Goal: Connect with others: Connect with others

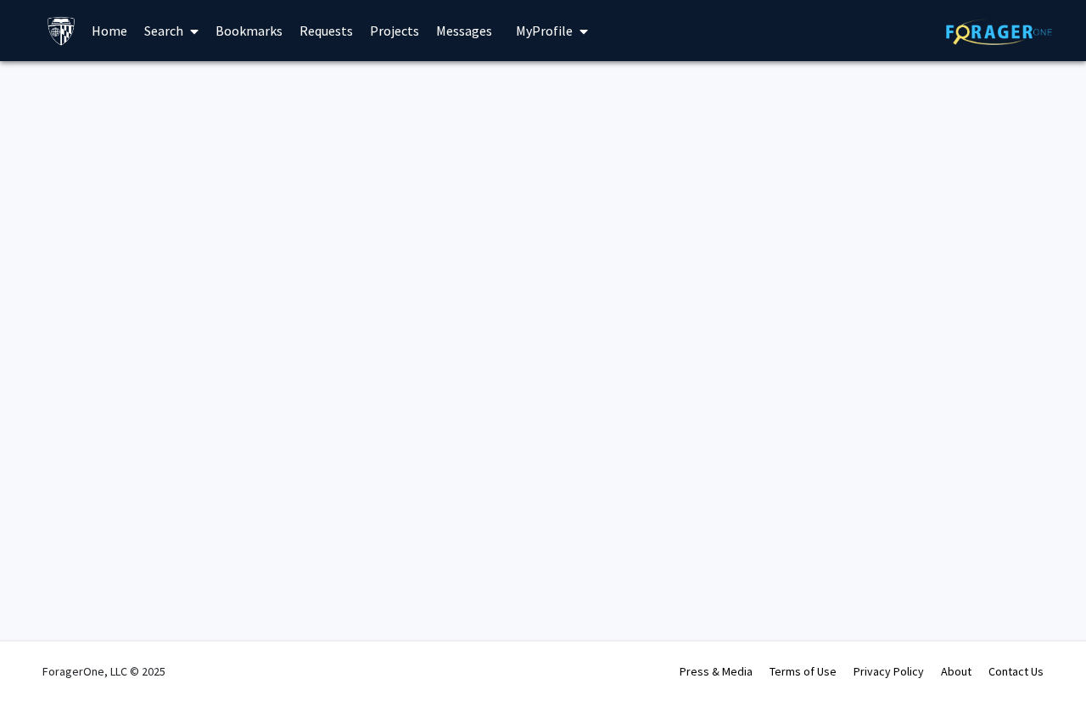
click at [528, 28] on span "My Profile" at bounding box center [544, 30] width 57 height 17
click at [528, 33] on span "My Profile" at bounding box center [544, 30] width 57 height 17
click at [120, 31] on link "Home" at bounding box center [109, 30] width 53 height 59
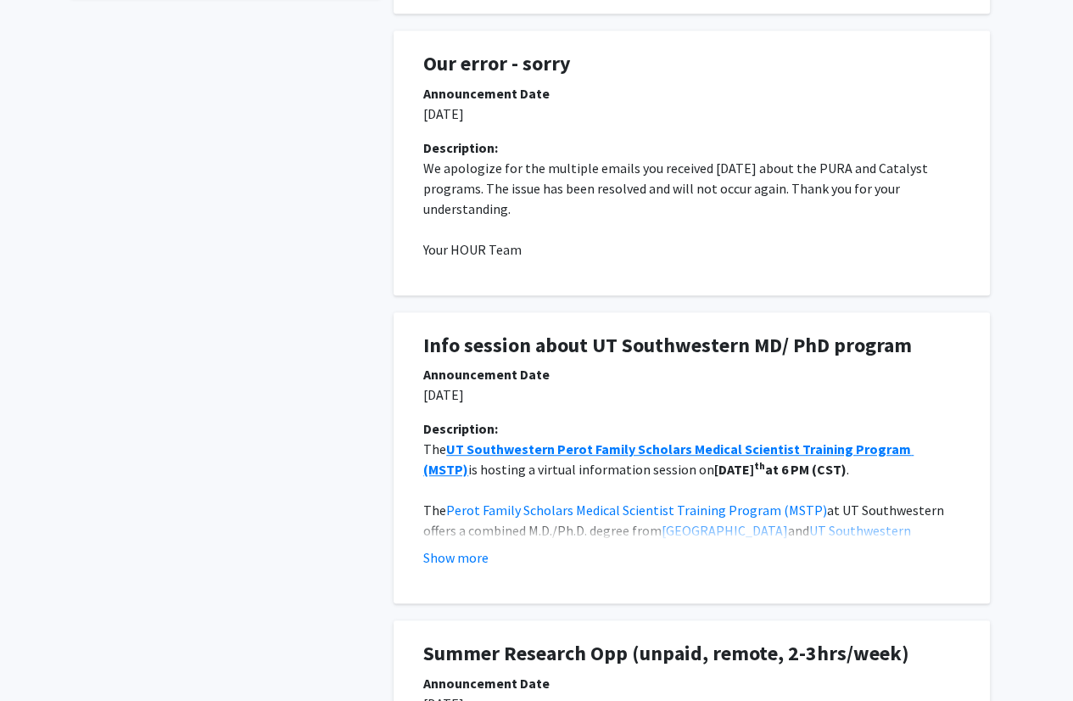
scroll to position [699, 0]
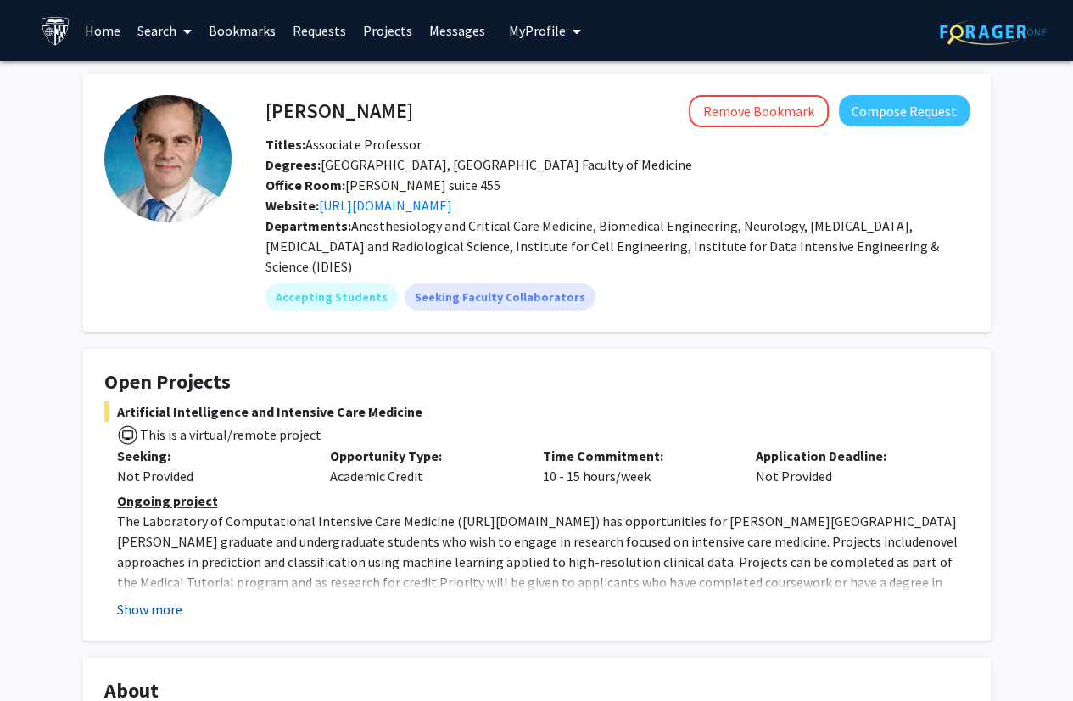
click at [158, 599] on button "Show more" at bounding box center [149, 609] width 65 height 20
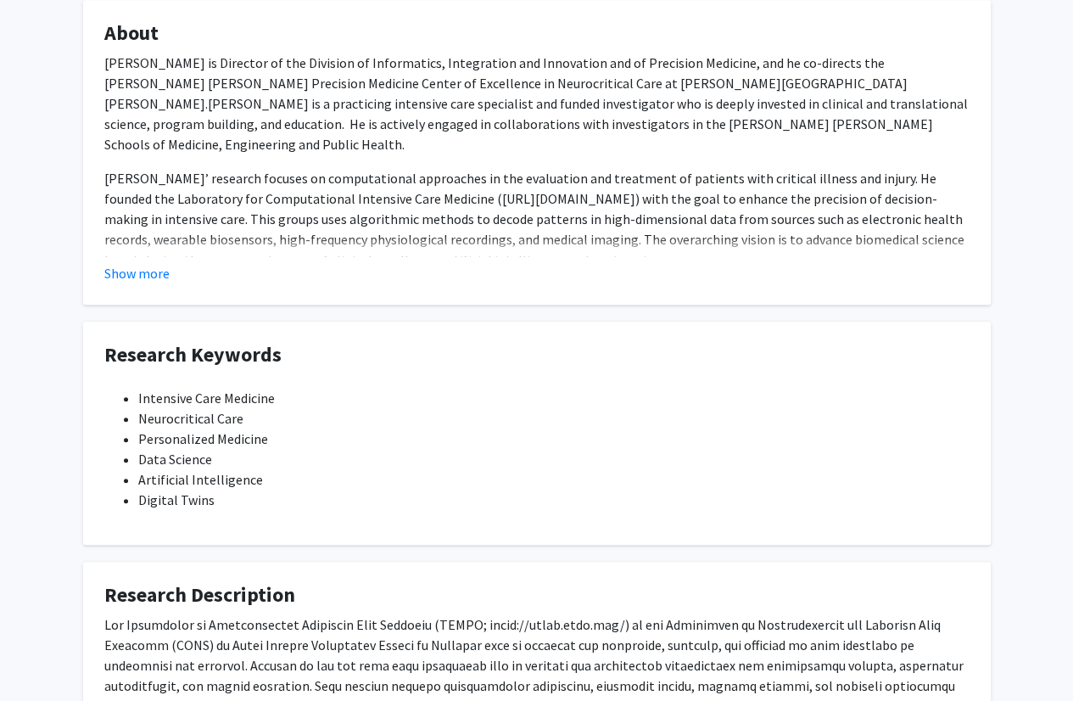
scroll to position [740, 0]
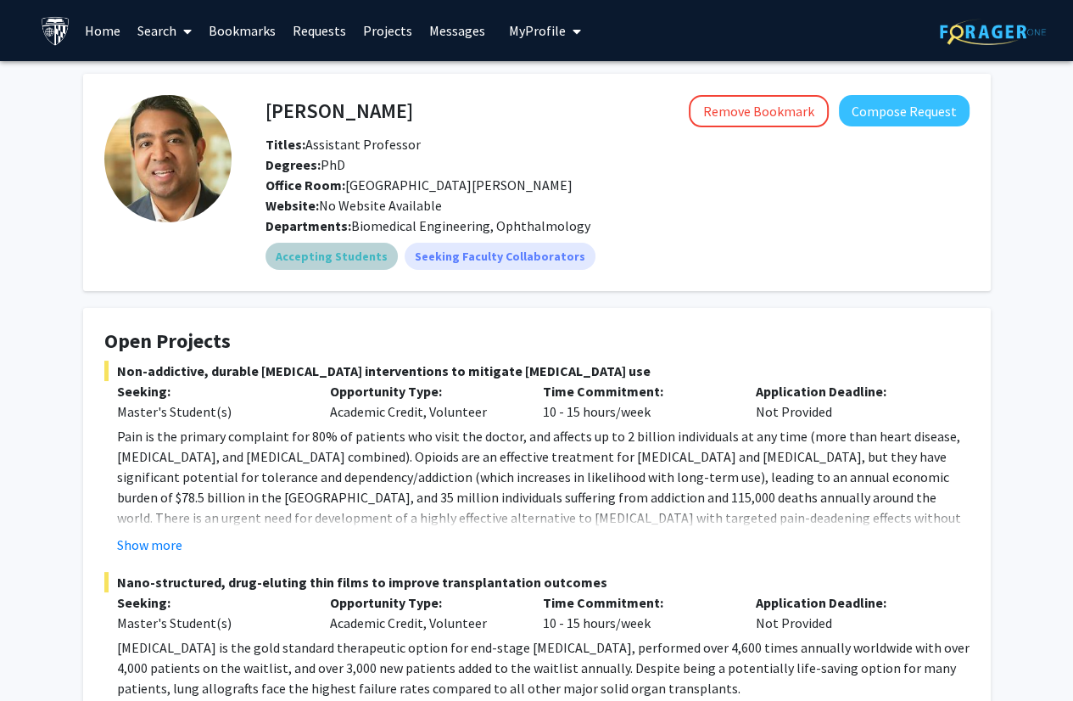
drag, startPoint x: 0, startPoint y: 0, endPoint x: 623, endPoint y: 265, distance: 676.5
click at [623, 265] on div "Accepting Students Seeking Faculty Collaborators" at bounding box center [617, 256] width 711 height 34
click at [624, 322] on fg-card "Open Projects Non-addictive, durable post-operative pain interventions to mitig…" at bounding box center [537, 653] width 908 height 690
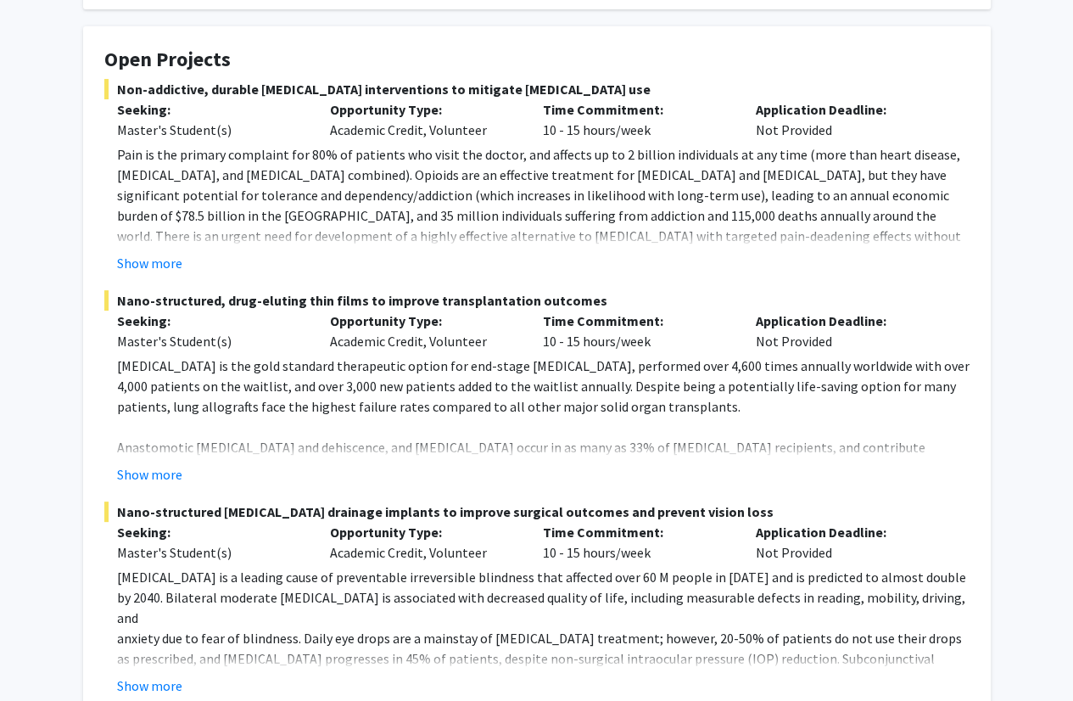
scroll to position [283, 0]
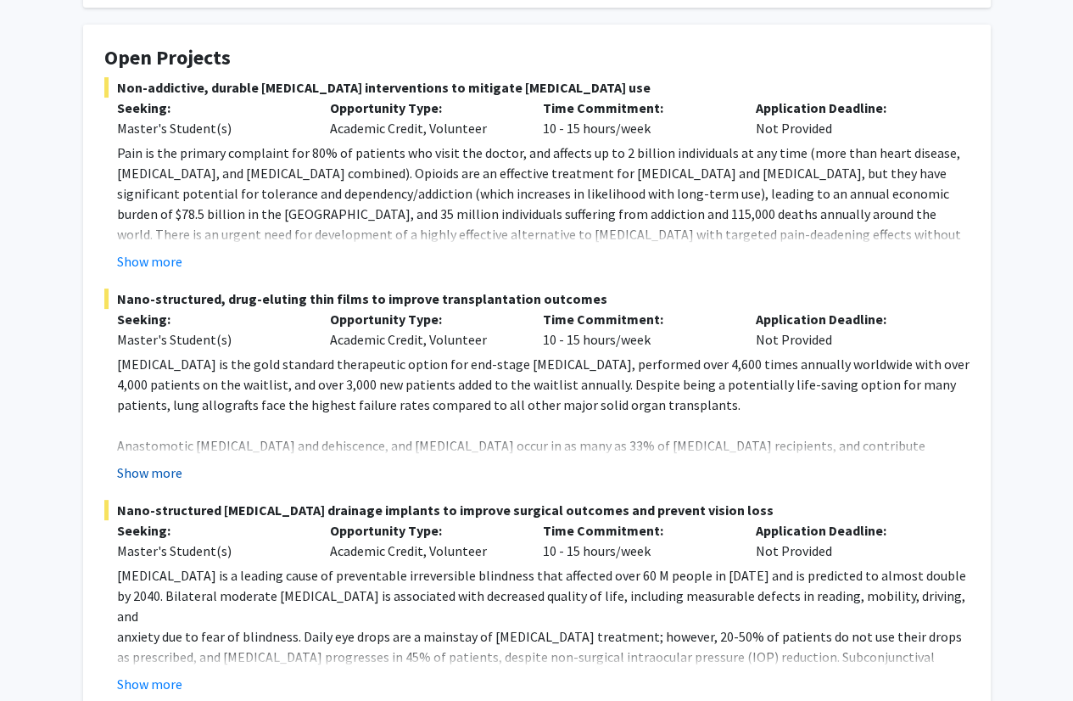
click at [142, 476] on button "Show more" at bounding box center [149, 472] width 65 height 20
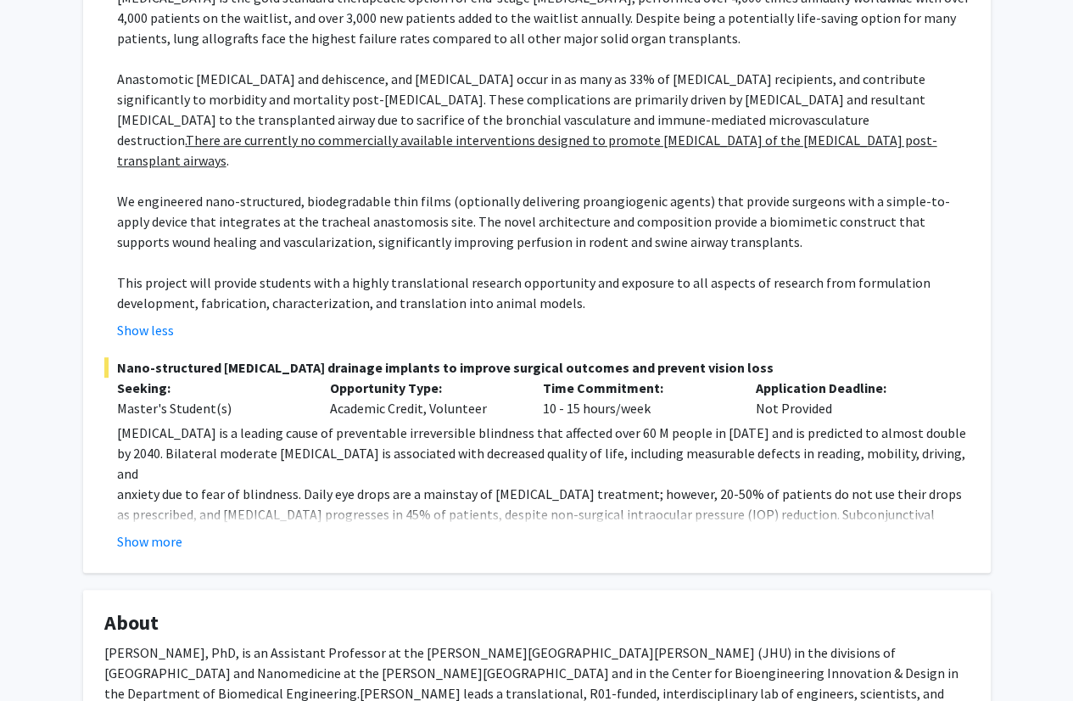
scroll to position [651, 0]
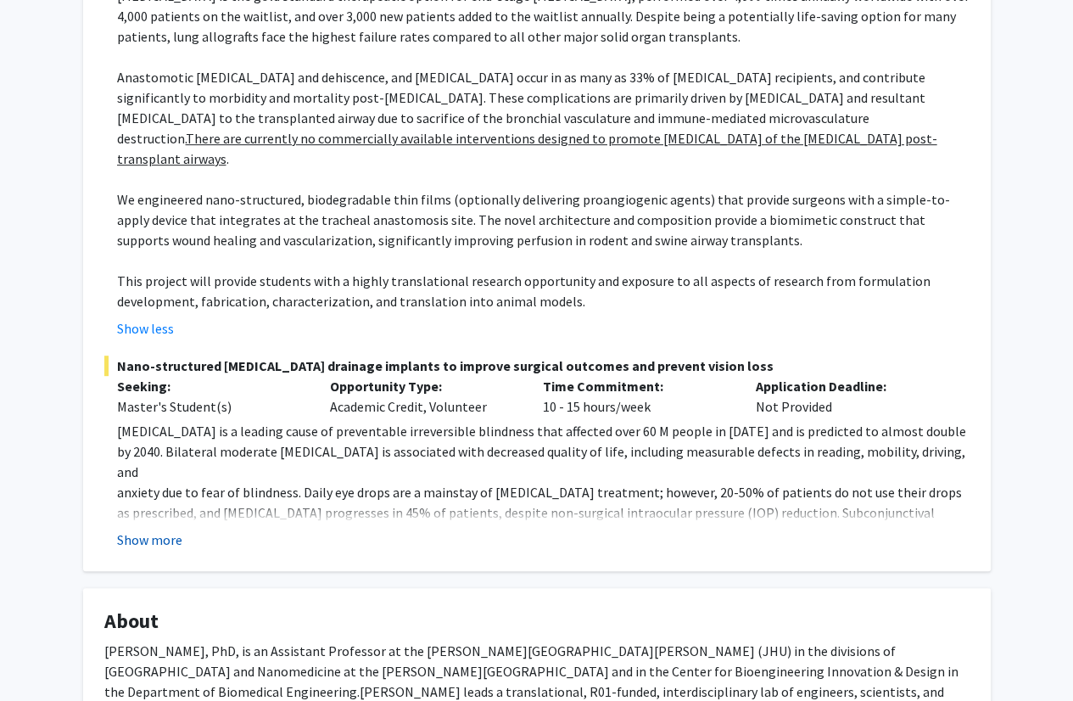
click at [166, 529] on button "Show more" at bounding box center [149, 539] width 65 height 20
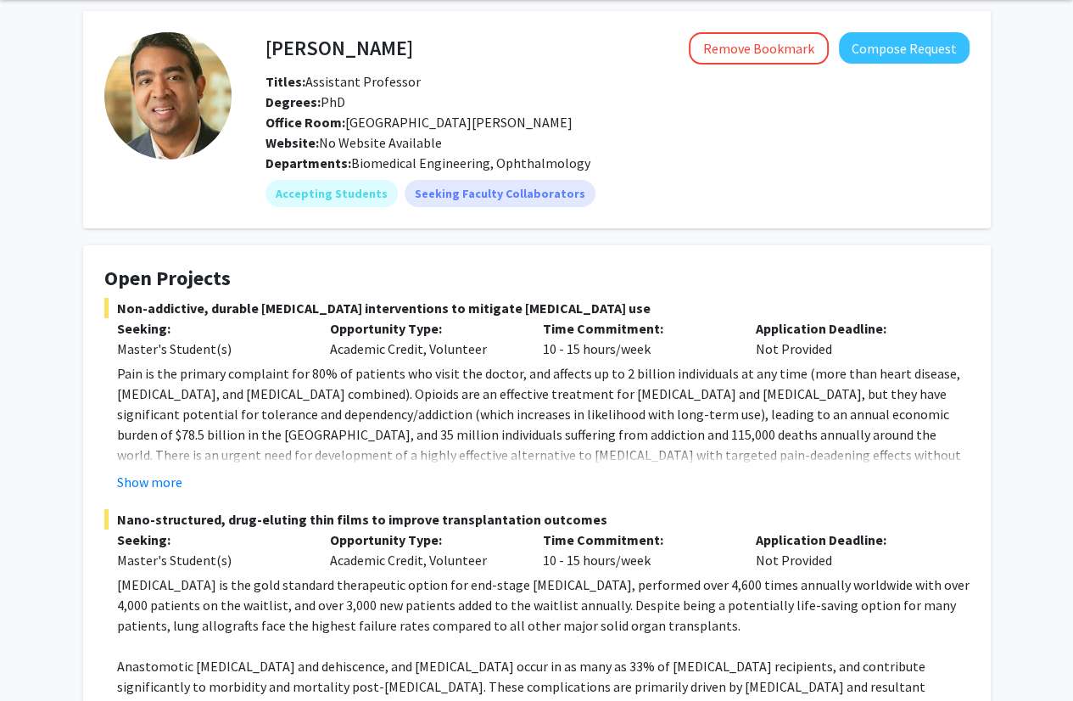
scroll to position [0, 0]
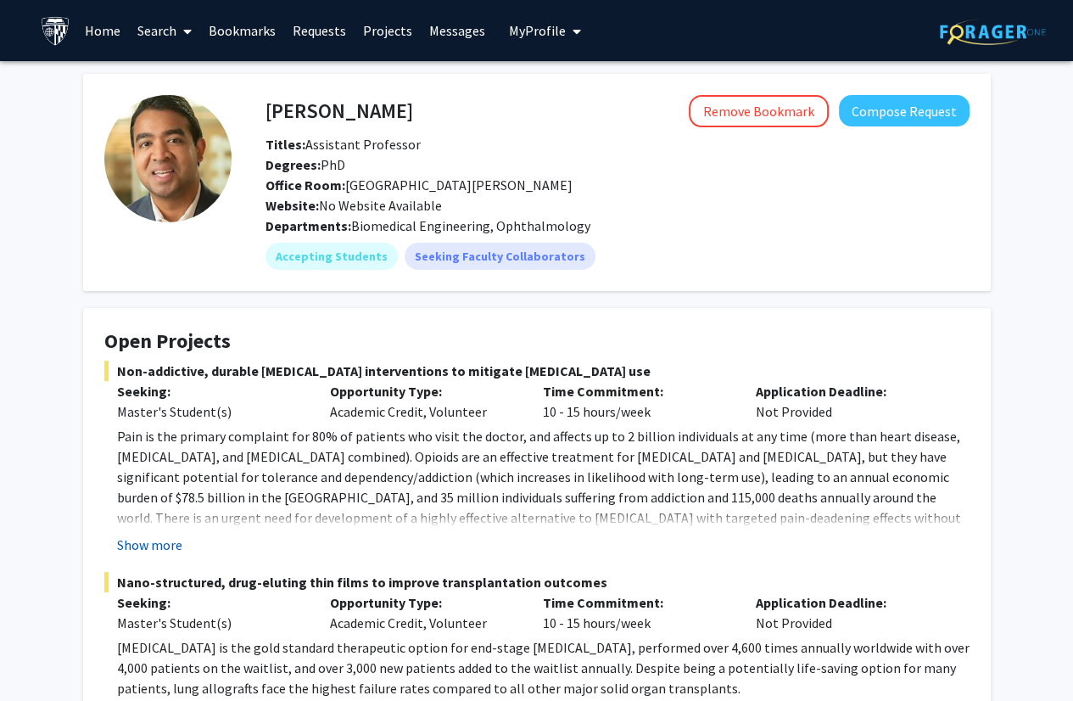
click at [161, 552] on button "Show more" at bounding box center [149, 544] width 65 height 20
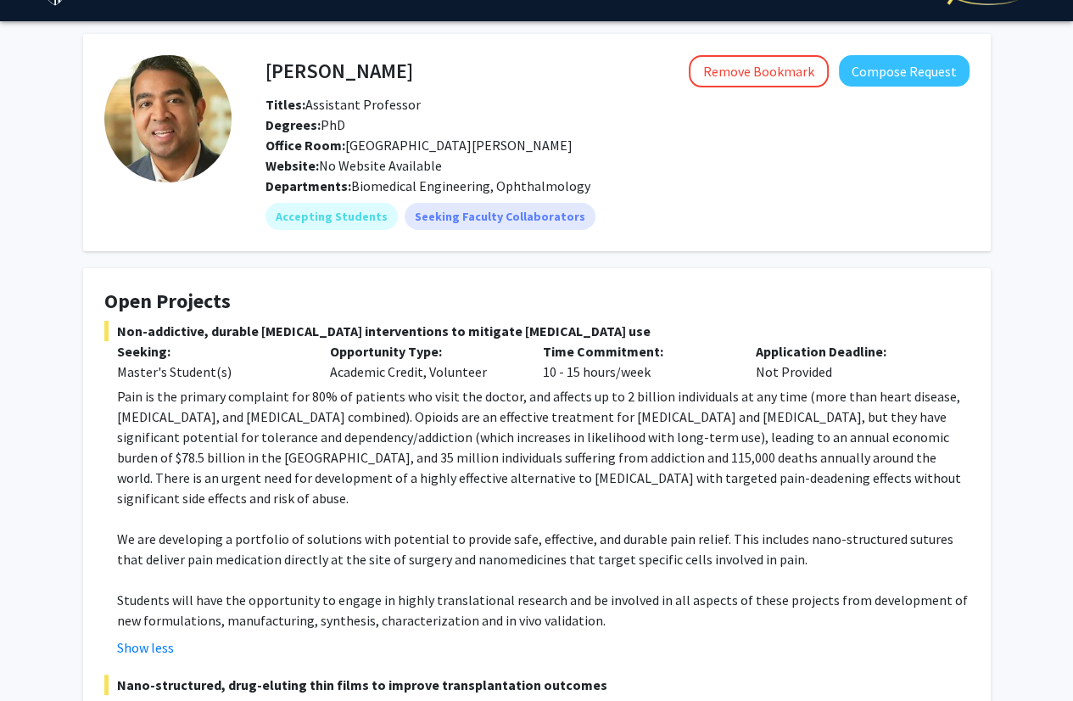
scroll to position [48, 0]
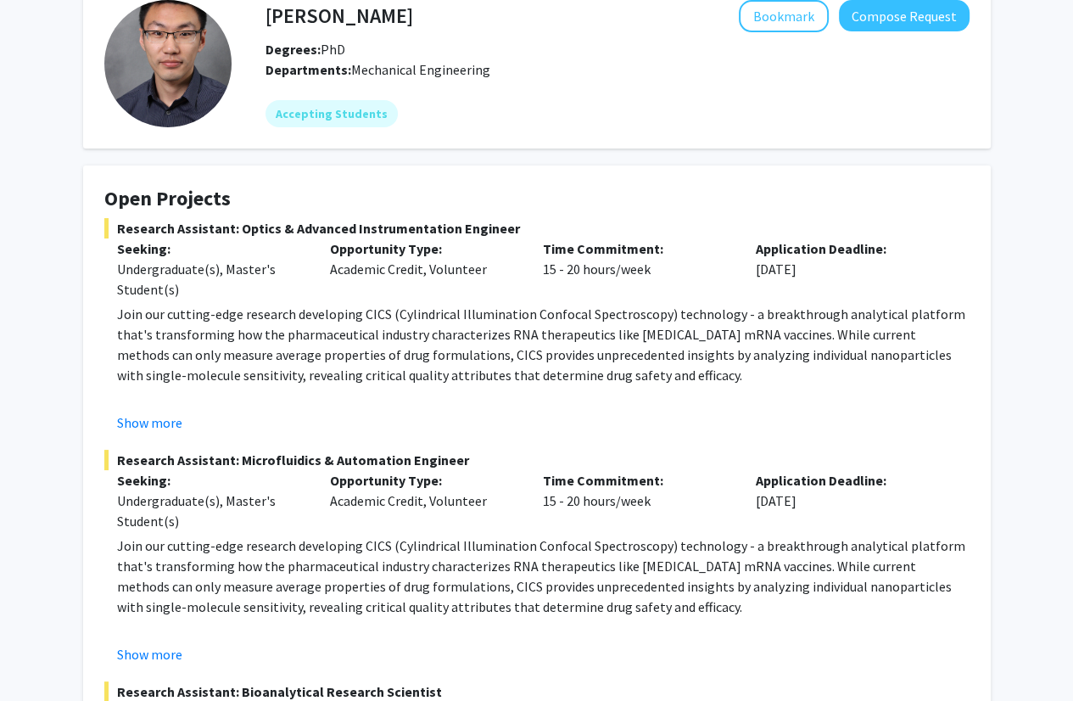
scroll to position [94, 0]
click at [140, 422] on button "Show more" at bounding box center [149, 423] width 65 height 20
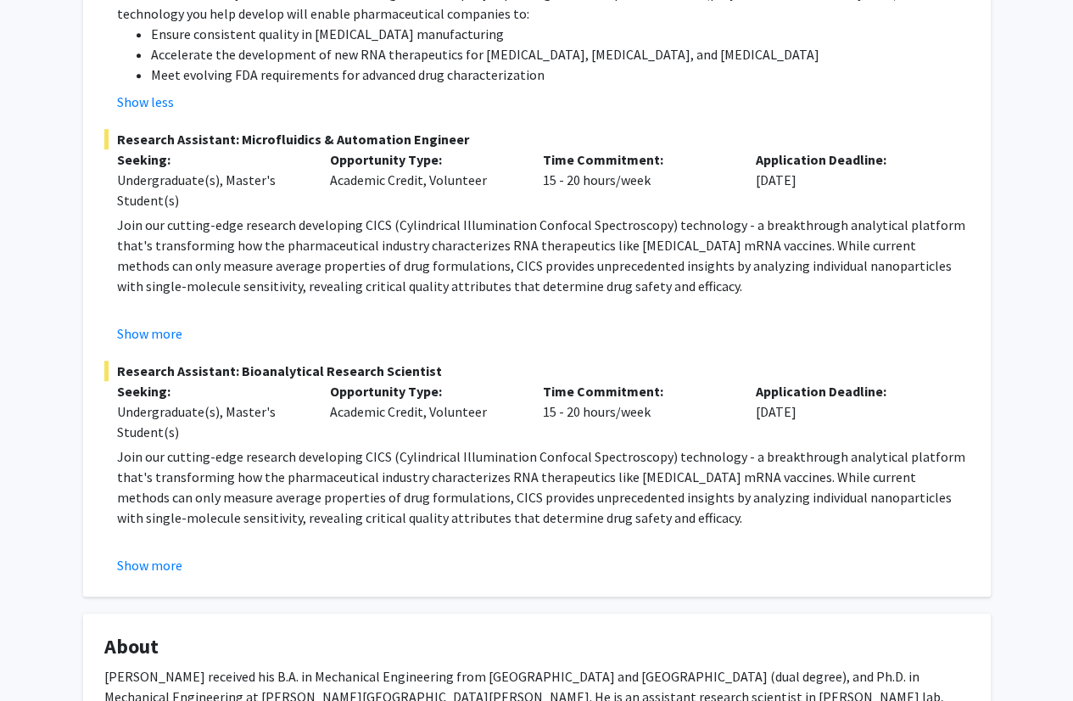
scroll to position [953, 0]
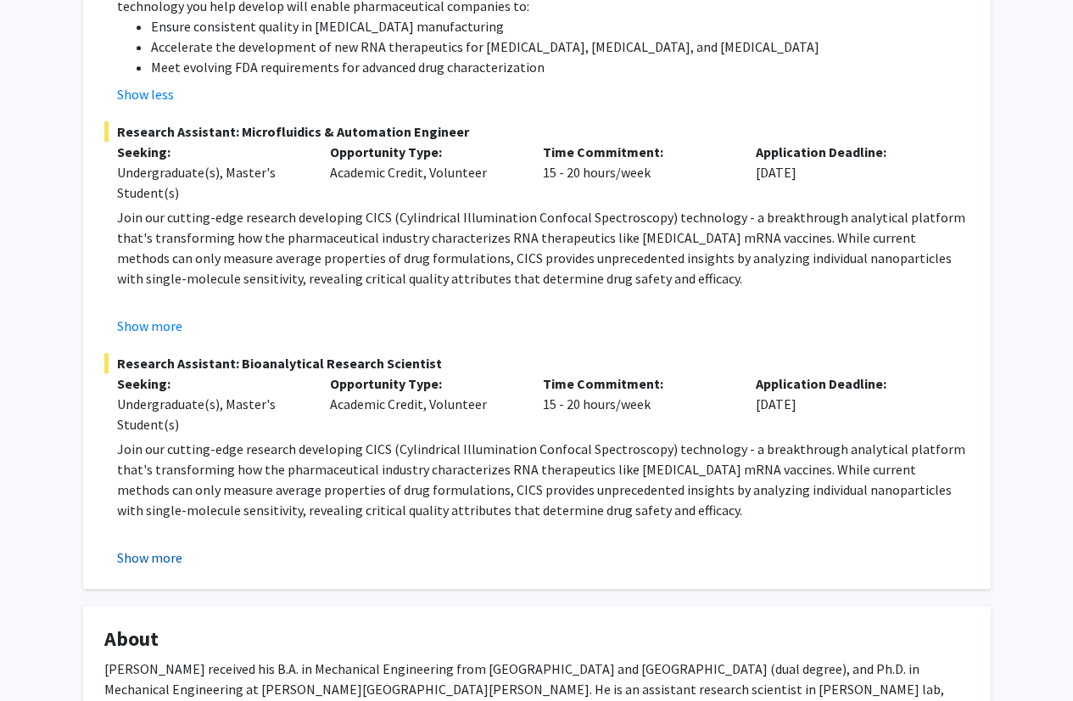
click at [148, 547] on button "Show more" at bounding box center [149, 557] width 65 height 20
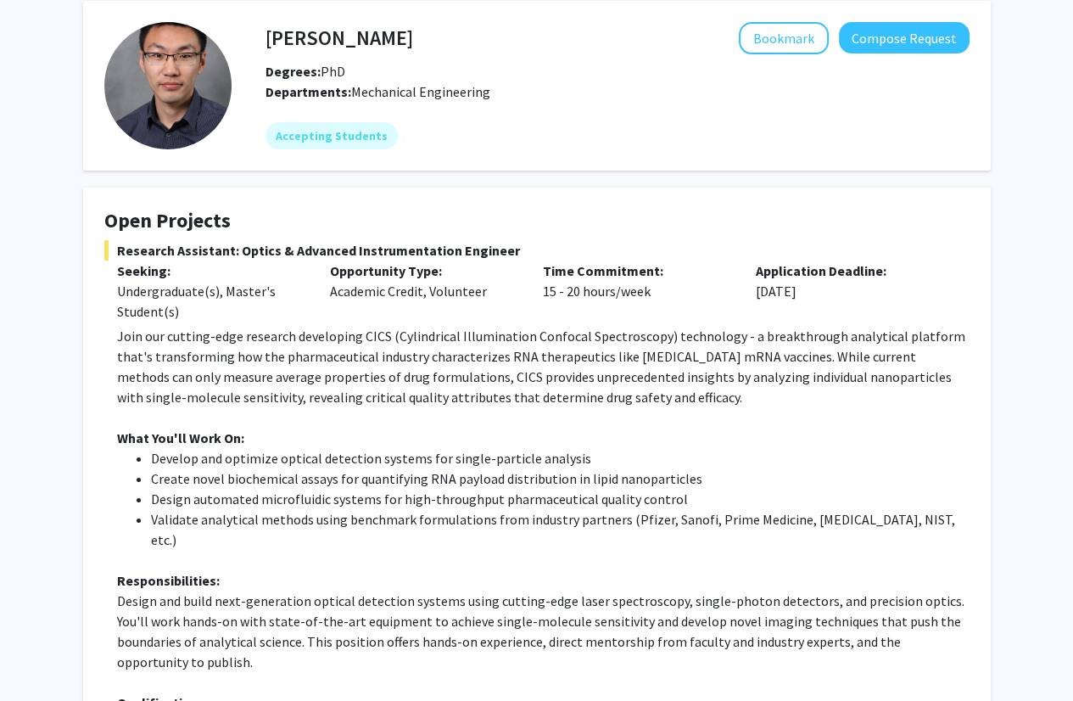
scroll to position [0, 0]
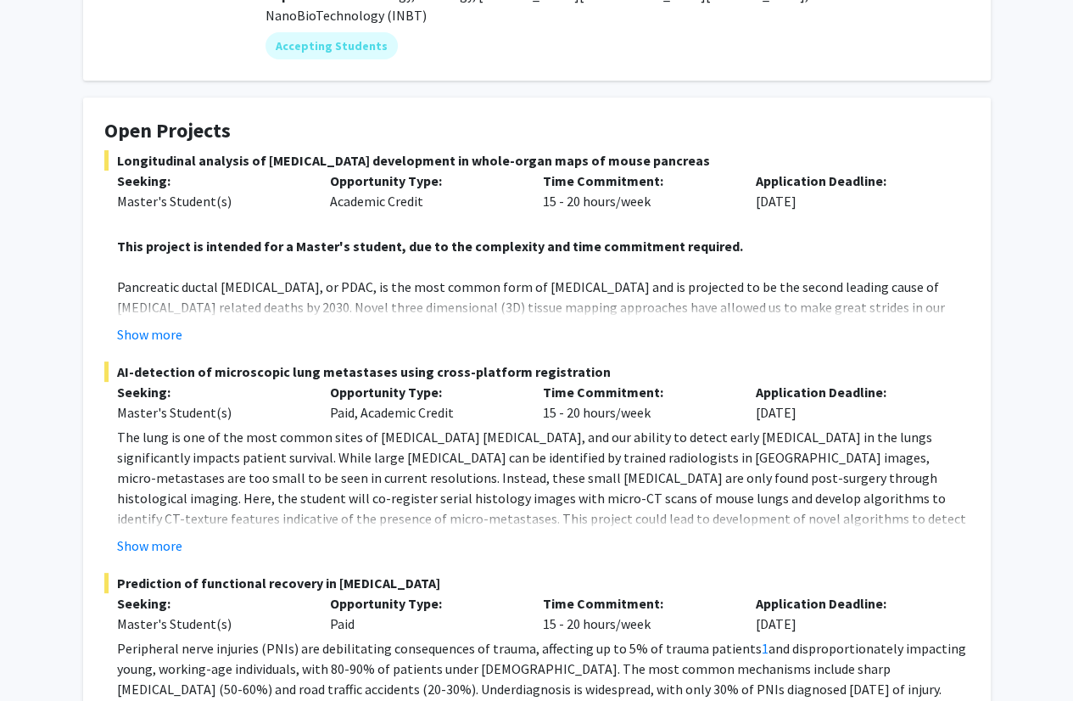
scroll to position [233, 0]
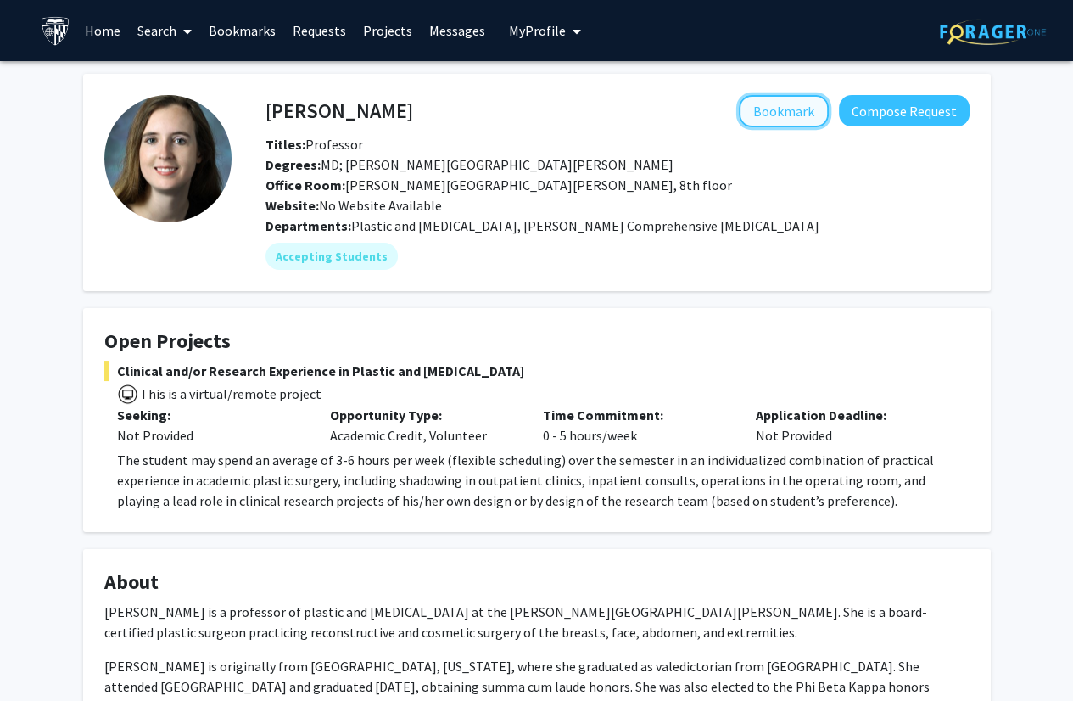
click at [787, 107] on button "Bookmark" at bounding box center [784, 111] width 90 height 32
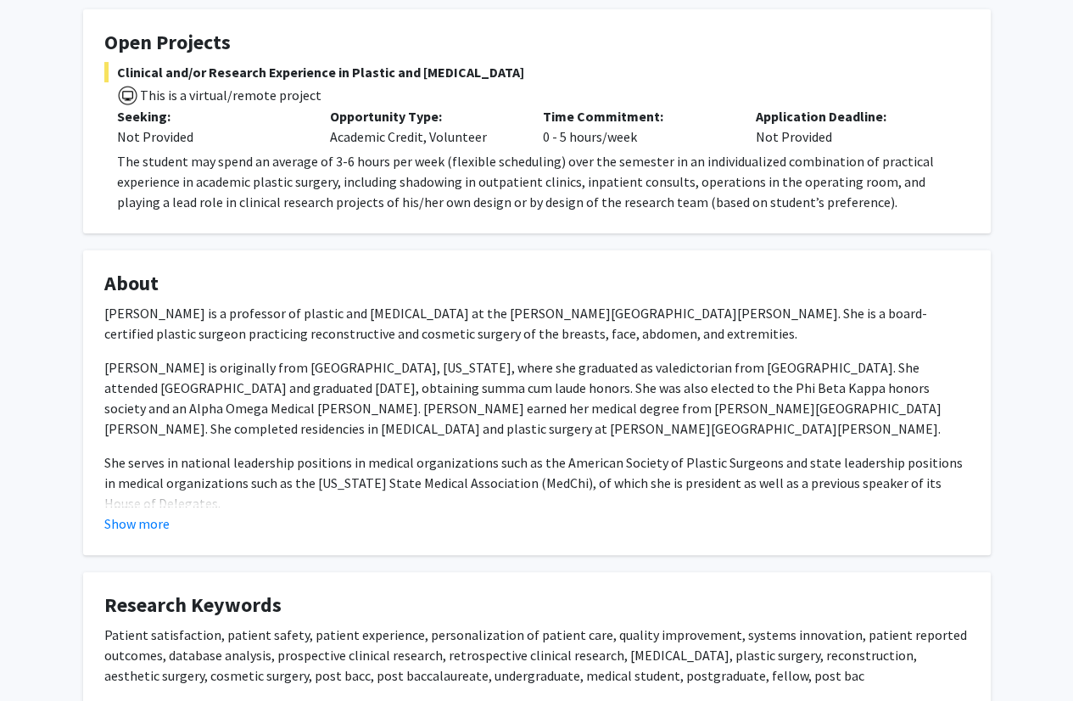
scroll to position [290, 0]
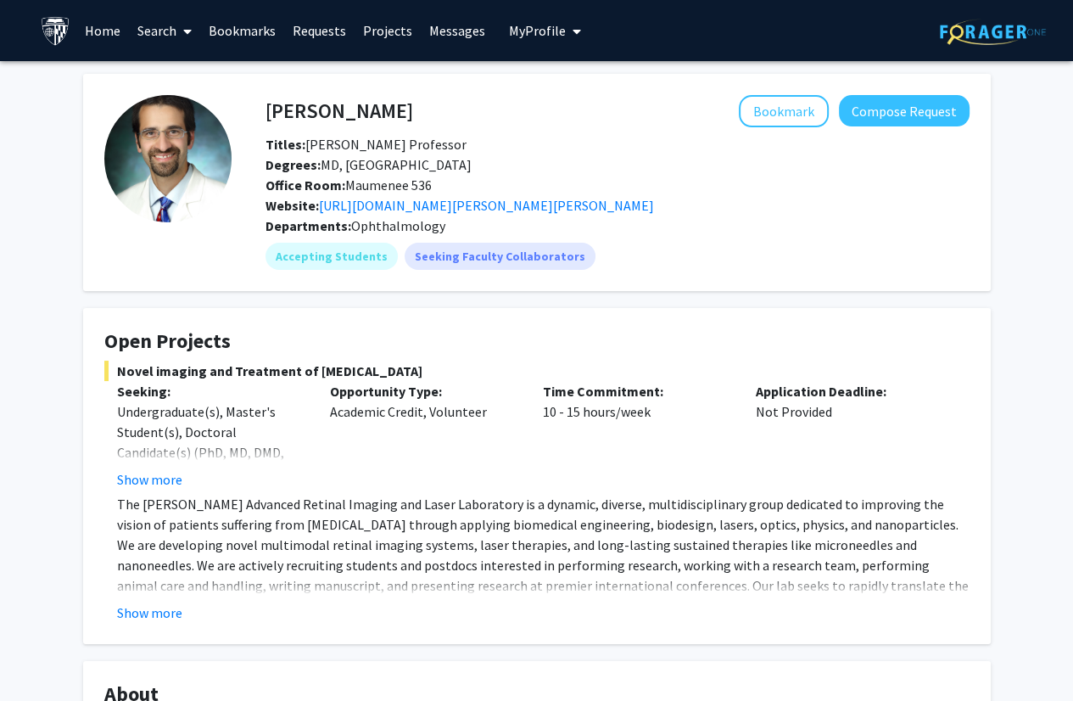
scroll to position [32, 0]
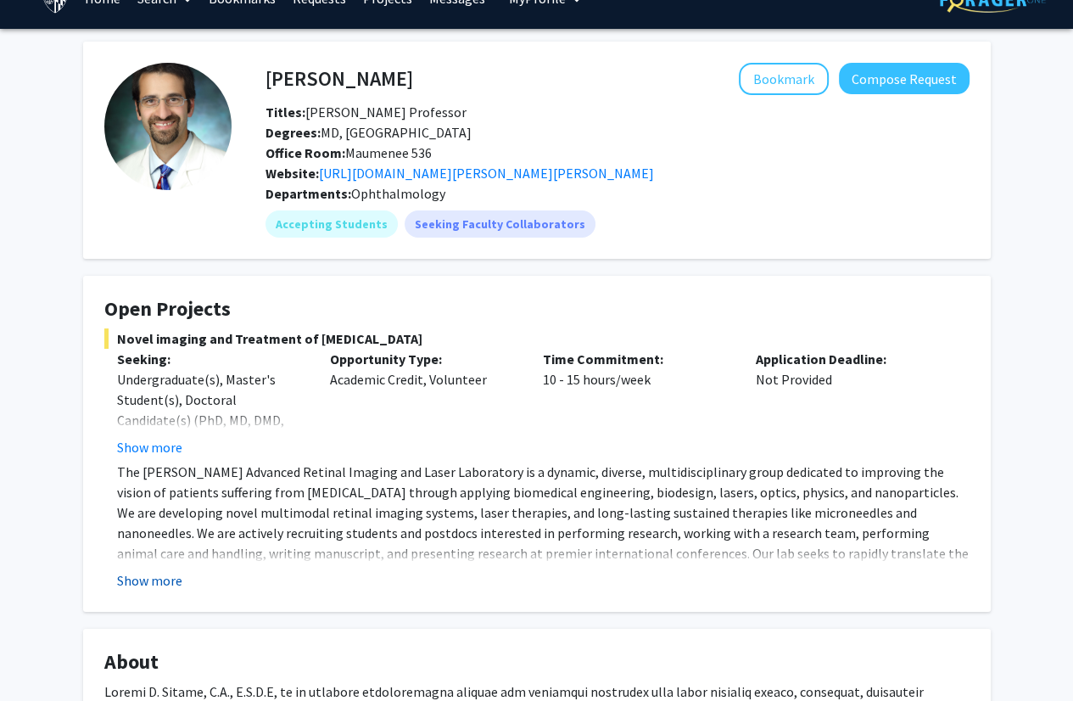
click at [149, 580] on button "Show more" at bounding box center [149, 580] width 65 height 20
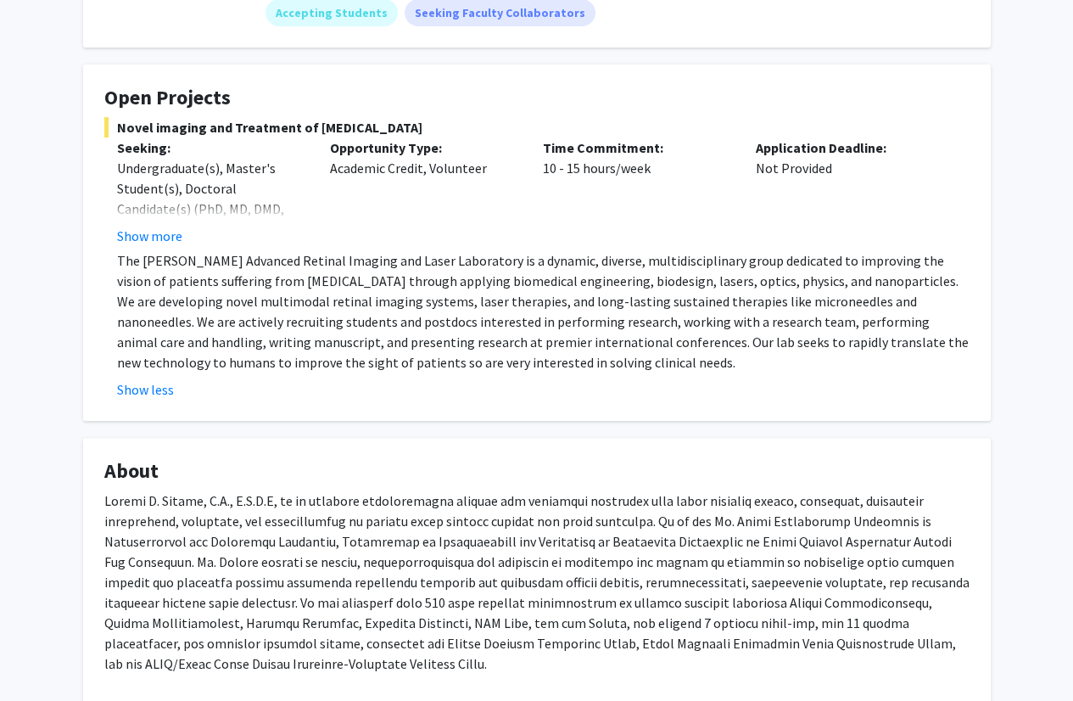
scroll to position [244, 0]
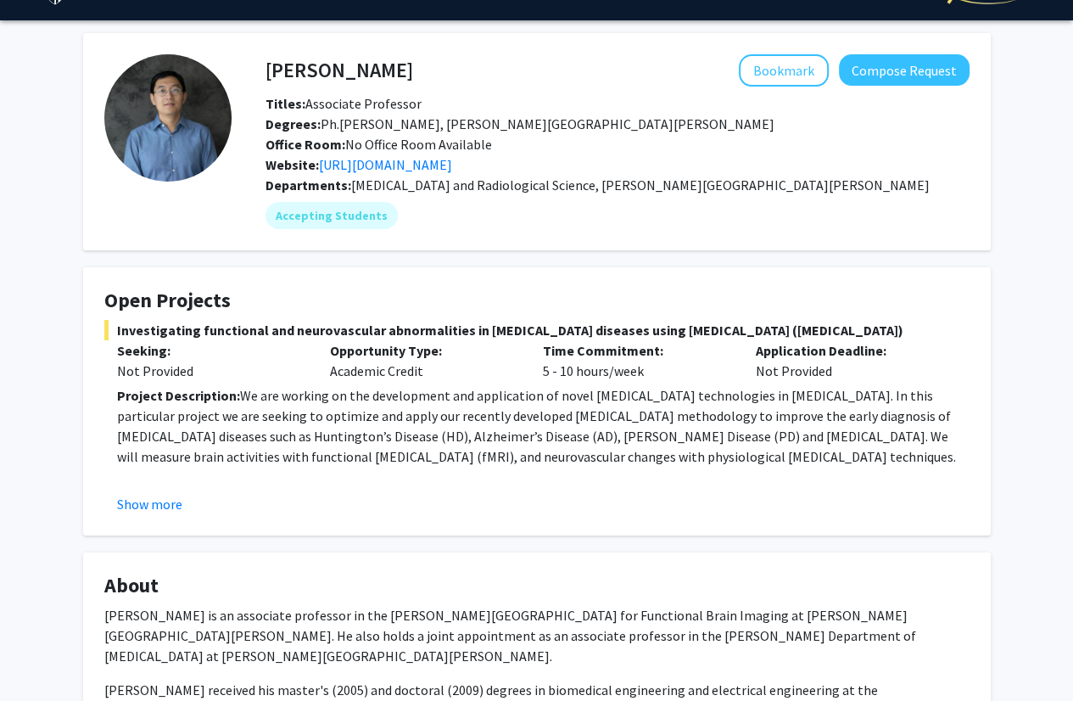
scroll to position [95, 0]
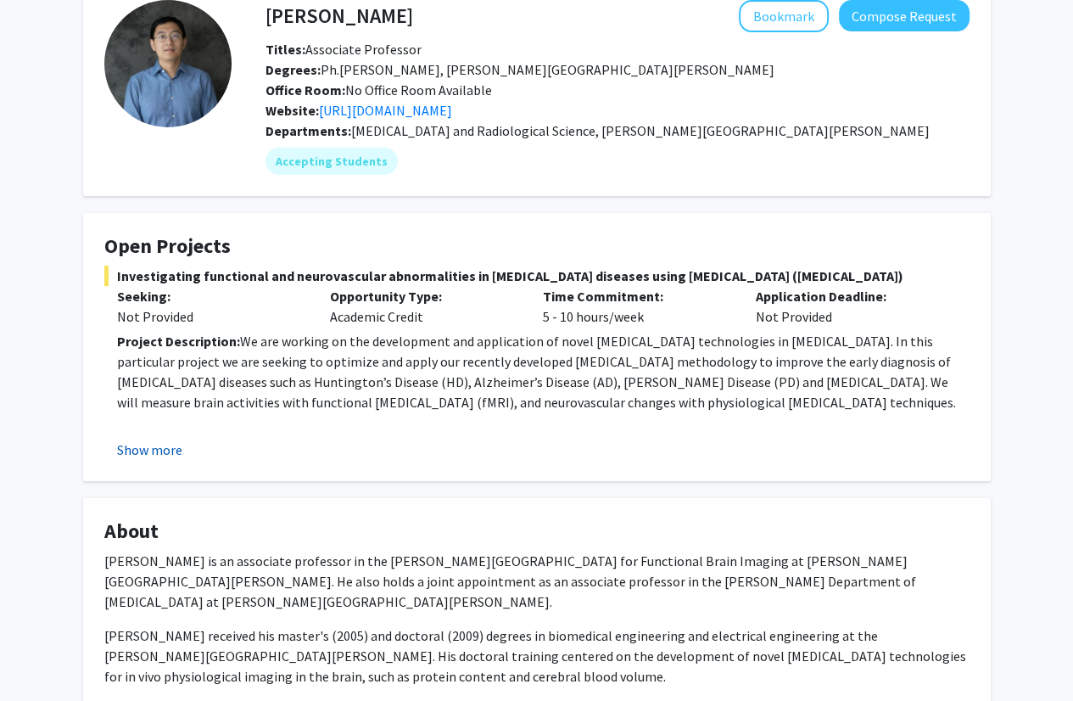
click at [170, 439] on button "Show more" at bounding box center [149, 449] width 65 height 20
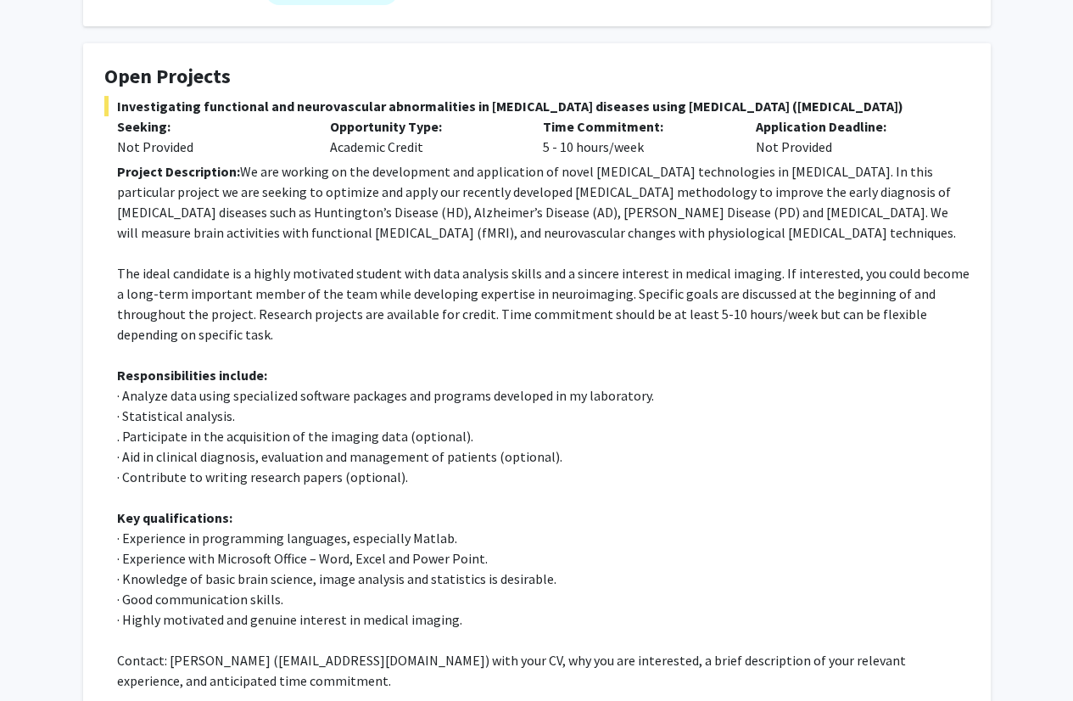
scroll to position [275, 0]
